Goal: Information Seeking & Learning: Learn about a topic

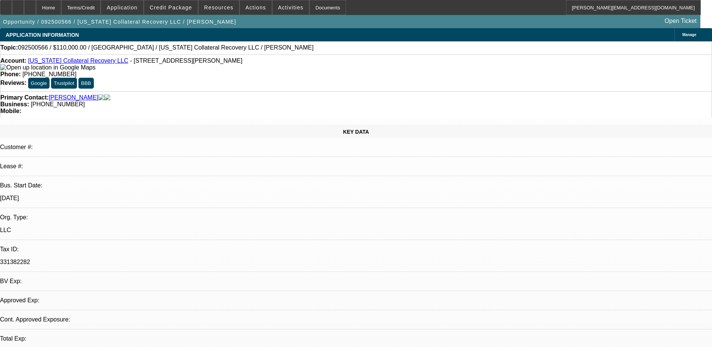
select select "0"
select select "2"
select select "0.1"
select select "1"
select select "2"
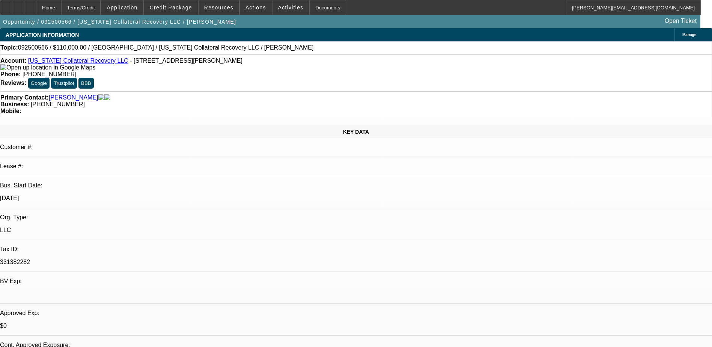
select select "4"
select select "0"
select select "6"
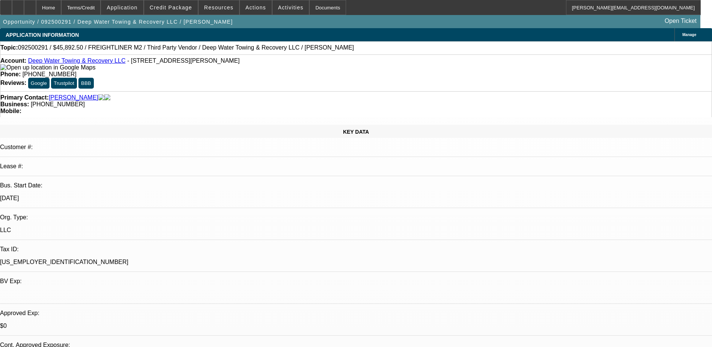
select select "0"
select select "6"
select select "0"
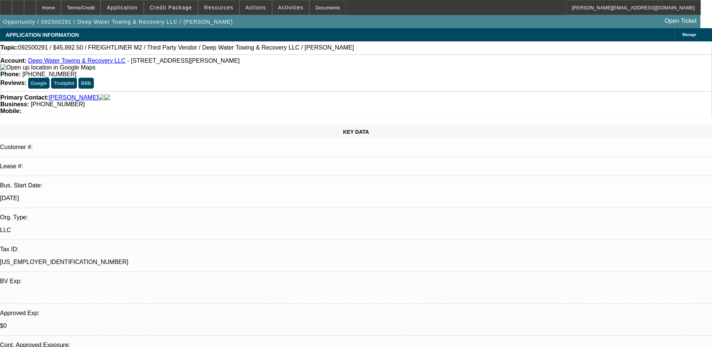
select select "0"
select select "6"
select select "0"
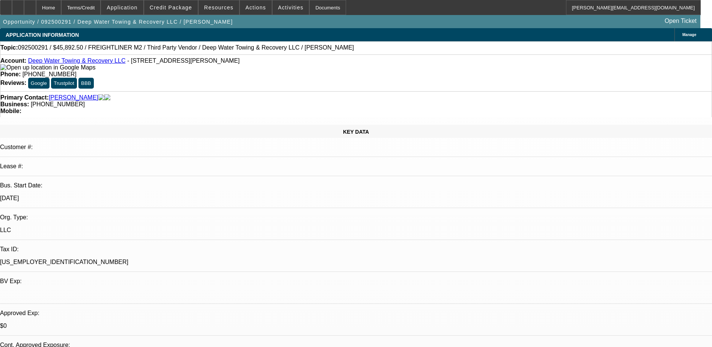
select select "0"
select select "6"
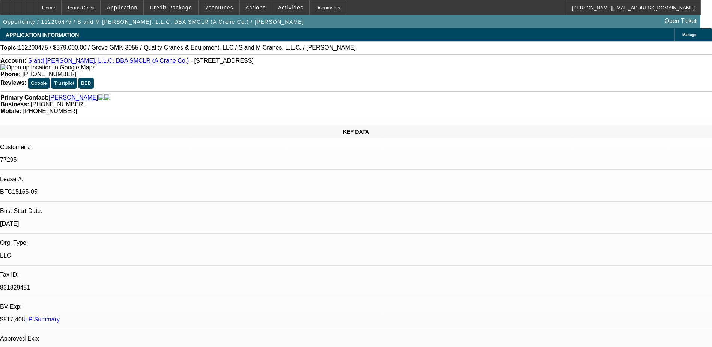
select select "0"
select select "2"
select select "0.1"
select select "0"
select select "2"
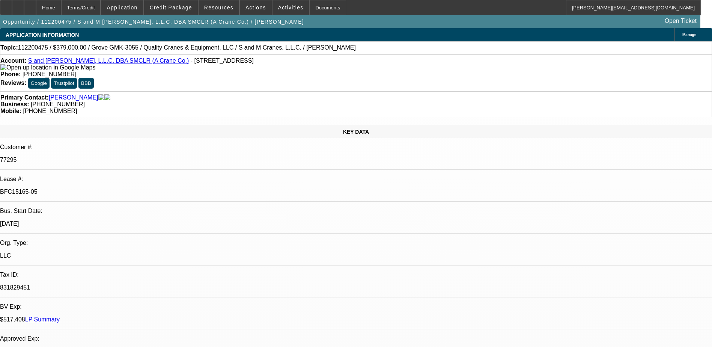
select select "0.1"
select select "0"
select select "2"
select select "0.1"
select select "0"
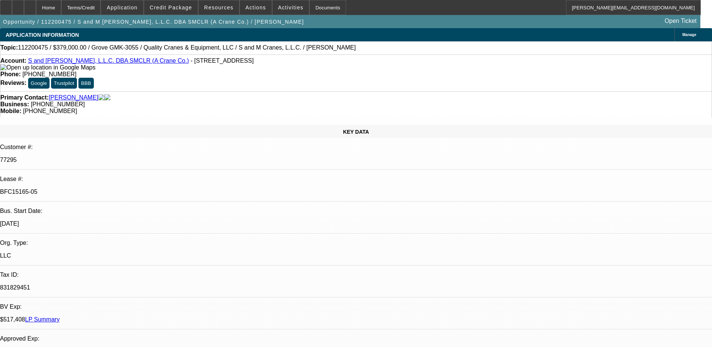
select select "2"
select select "0.1"
select select "1"
select select "2"
select select "4"
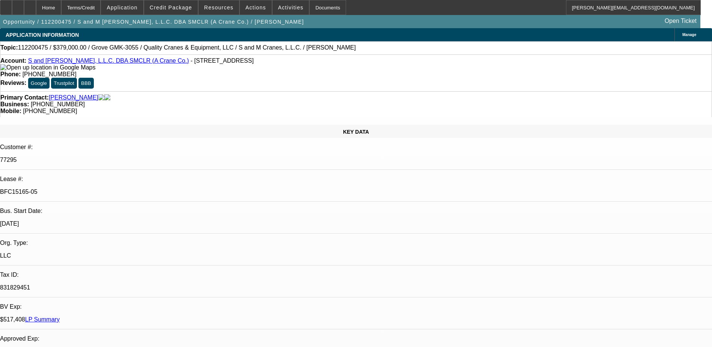
select select "1"
select select "2"
select select "4"
select select "1"
select select "2"
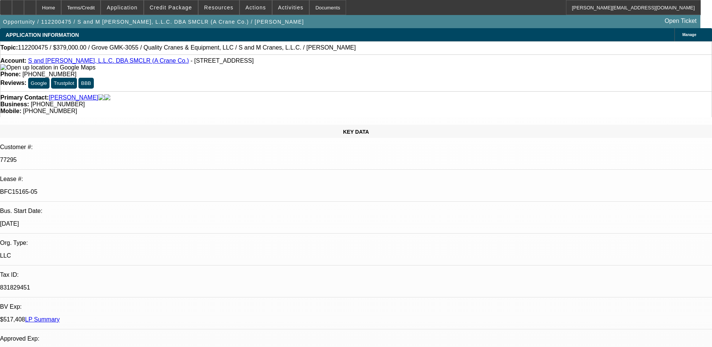
select select "4"
select select "1"
select select "2"
select select "4"
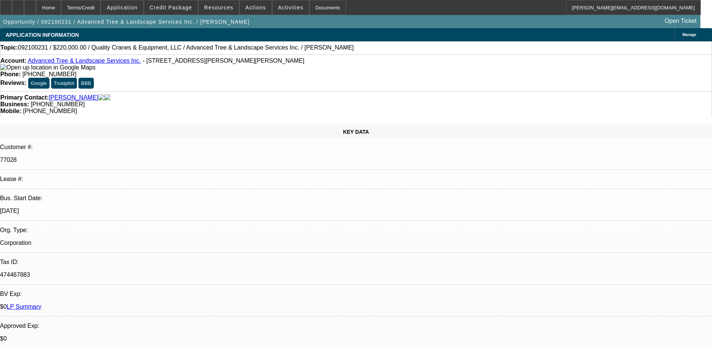
select select "0"
select select "2"
select select "0.1"
select select "0"
select select "2"
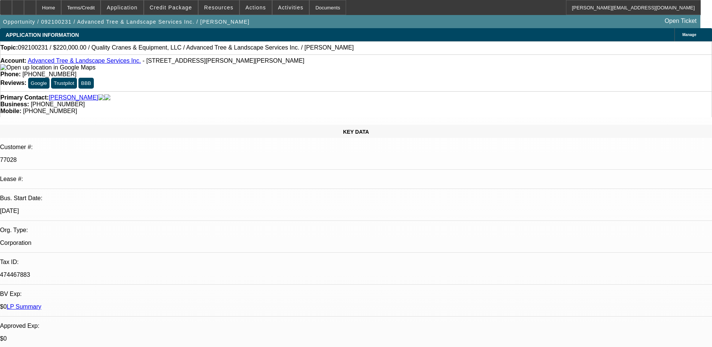
select select "0.1"
select select "1"
select select "2"
select select "4"
select select "1"
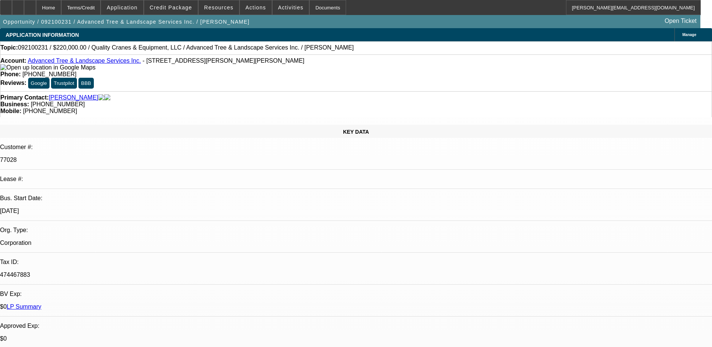
select select "2"
select select
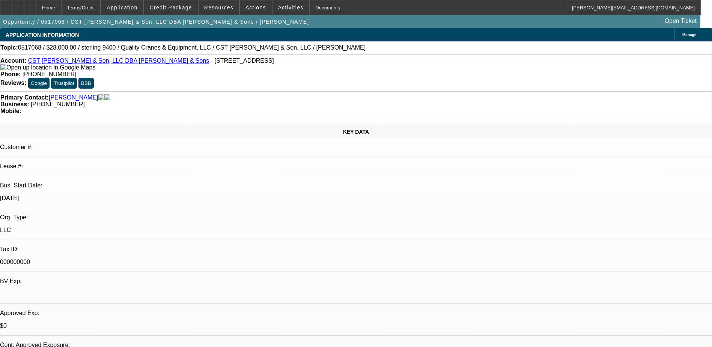
select select "0"
select select "2"
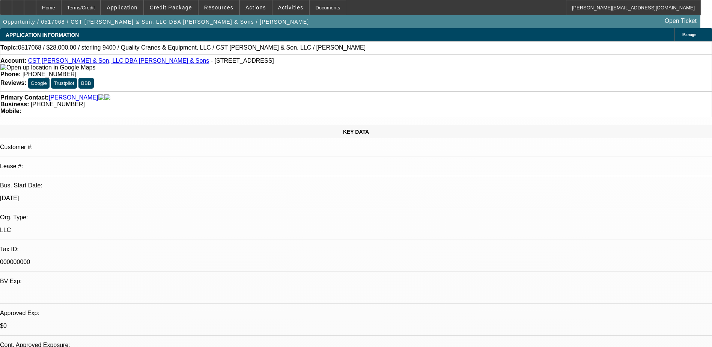
select select "0"
select select "2"
select select "0"
select select "1"
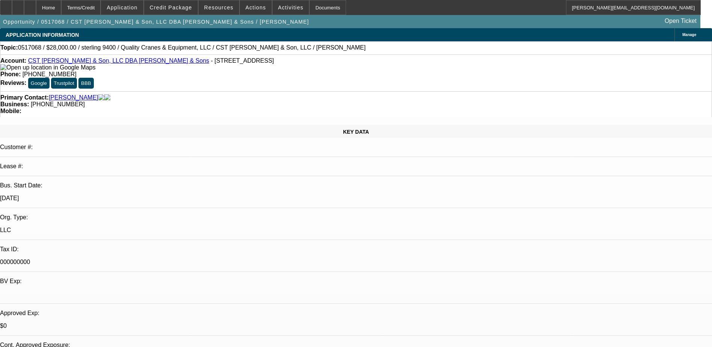
select select "2"
select select "1"
select select "2"
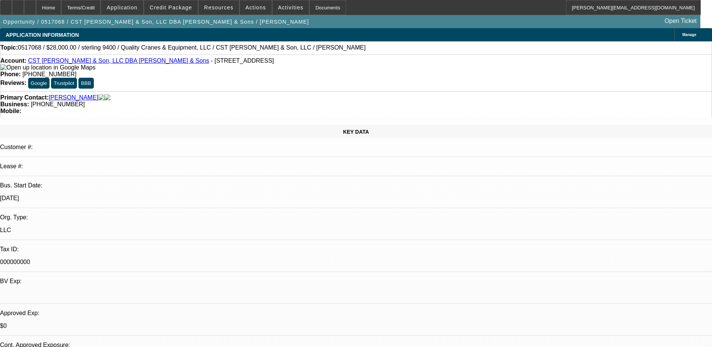
select select "1"
select select "2"
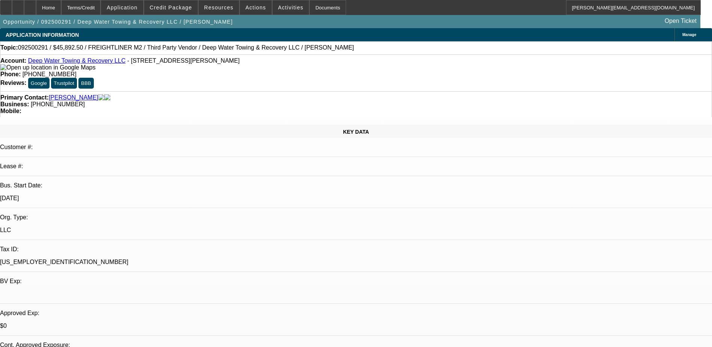
select select "0"
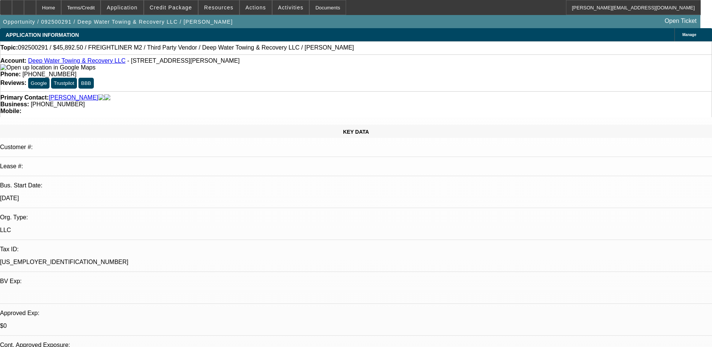
select select "0"
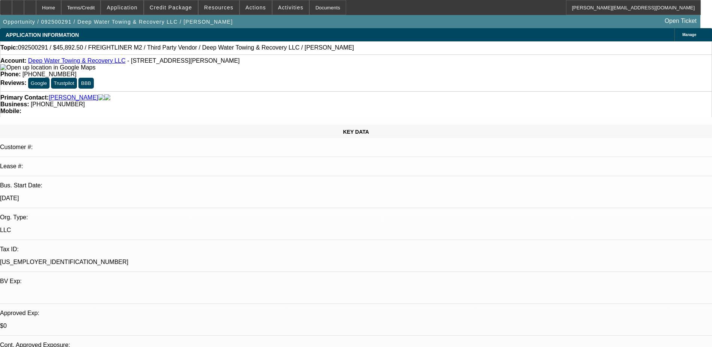
select select "0"
select select "1"
select select "6"
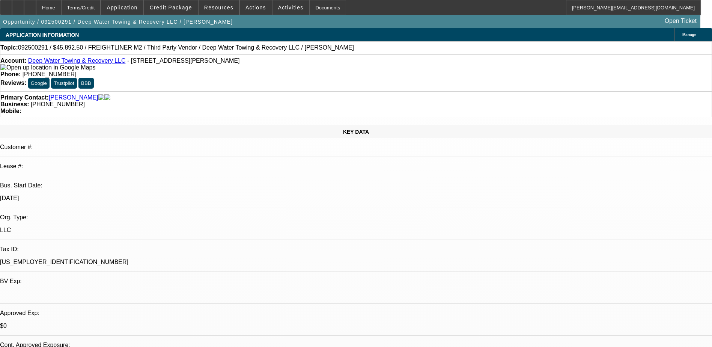
select select "1"
select select "6"
select select "1"
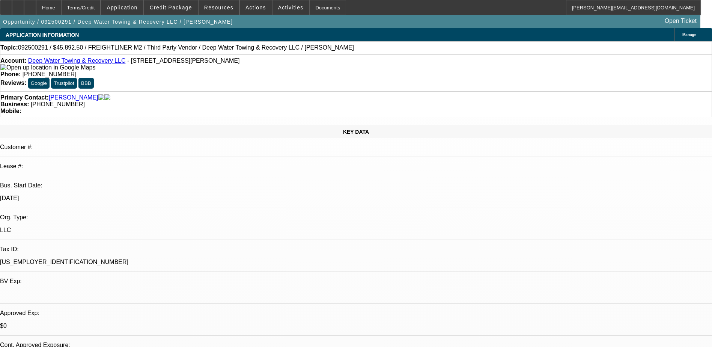
select select "6"
select select "1"
select select "6"
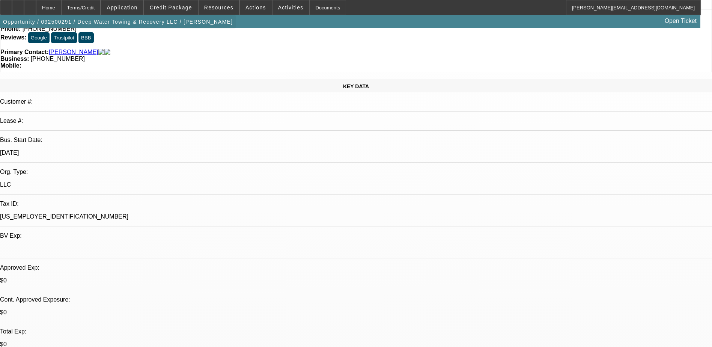
scroll to position [38, 0]
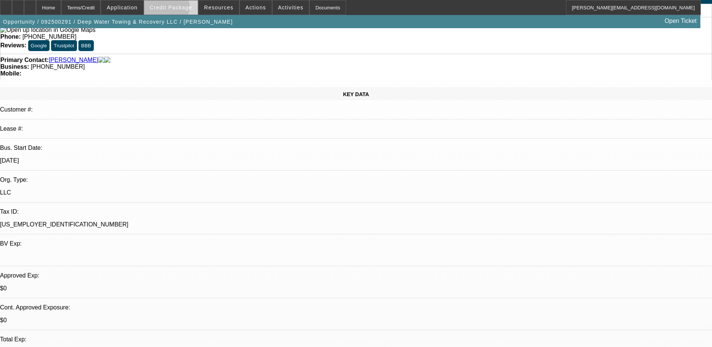
click at [178, 9] on span "Credit Package" at bounding box center [171, 8] width 42 height 6
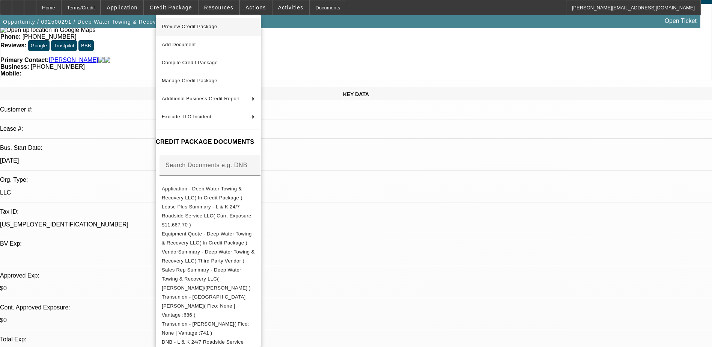
click at [184, 25] on span "Preview Credit Package" at bounding box center [190, 27] width 56 height 6
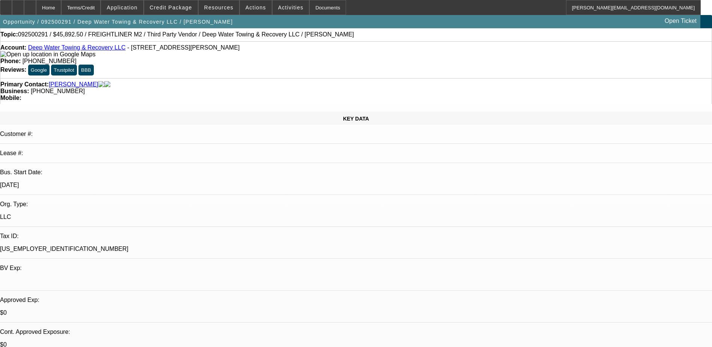
scroll to position [0, 0]
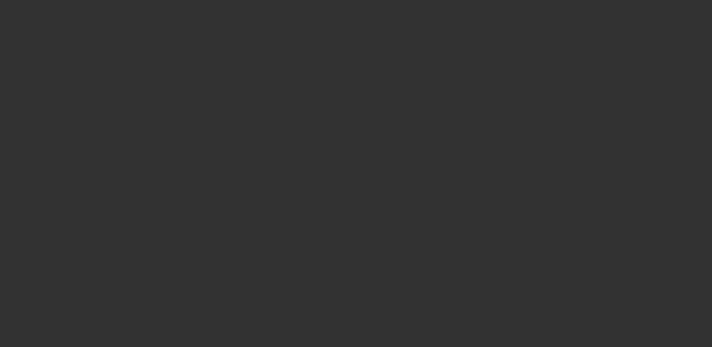
select select "0"
select select "6"
select select "0"
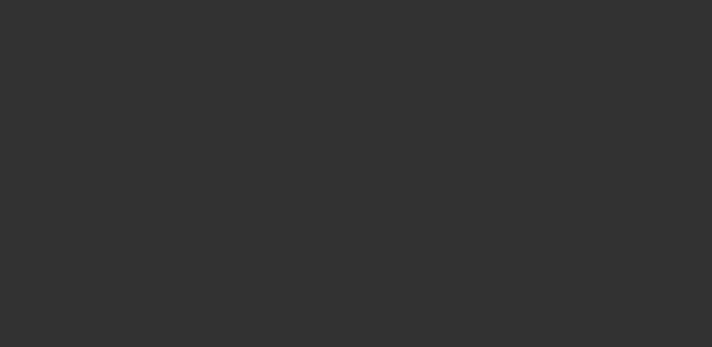
select select "0"
select select "6"
select select "0"
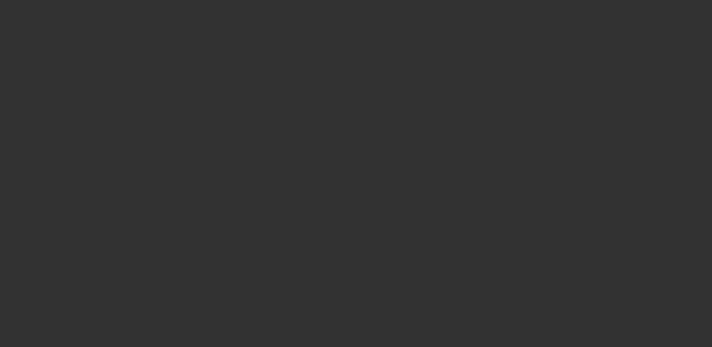
select select "0"
select select "6"
select select "0"
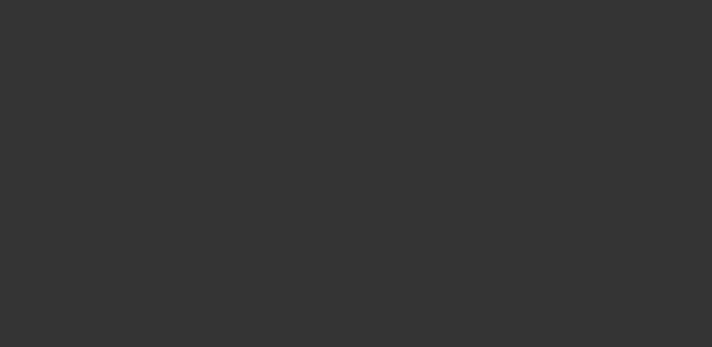
select select "6"
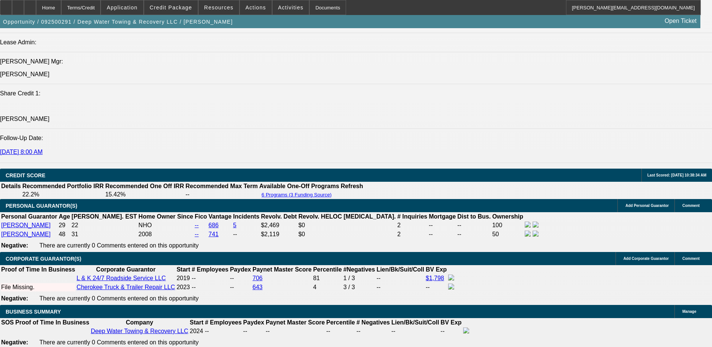
scroll to position [789, 0]
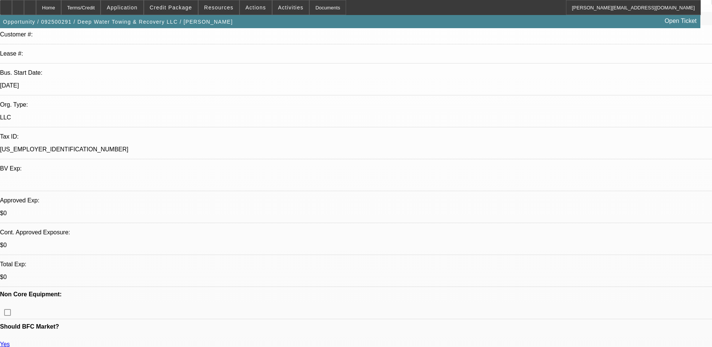
scroll to position [0, 0]
